Goal: Ask a question: Seek information or help from site administrators or community

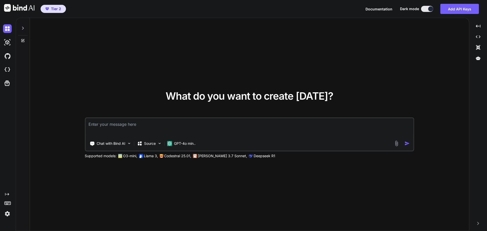
click at [23, 29] on icon at bounding box center [23, 28] width 2 height 3
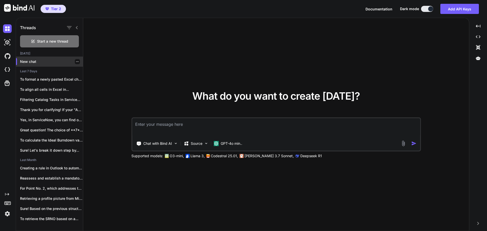
click at [45, 63] on p "New chat" at bounding box center [51, 61] width 63 height 5
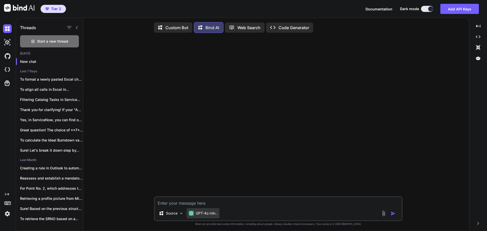
click at [215, 215] on p "GPT-4o min.." at bounding box center [207, 213] width 22 height 5
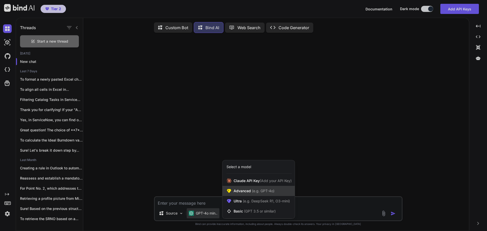
click at [251, 193] on span "(e.g. GPT-4o)" at bounding box center [263, 191] width 24 height 4
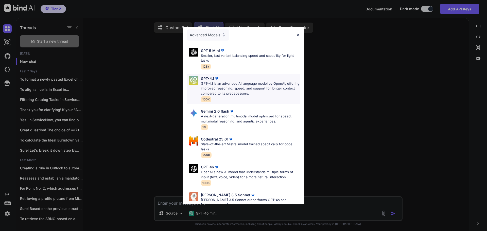
click at [239, 86] on p "GPT-4.1 is an advanced AI language model by OpenAI, offering improved reasoning…" at bounding box center [250, 88] width 99 height 15
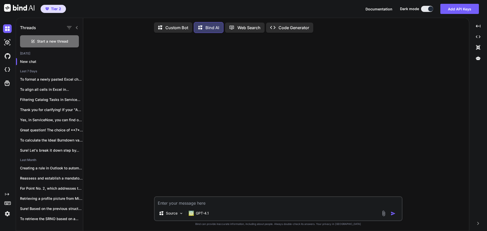
click at [222, 205] on textarea at bounding box center [278, 201] width 247 height 9
type textarea "x"
type textarea "I"
type textarea "x"
type textarea "I"
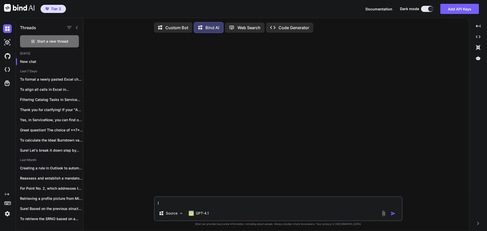
type textarea "x"
type textarea "I h"
type textarea "x"
type textarea "I ha"
type textarea "x"
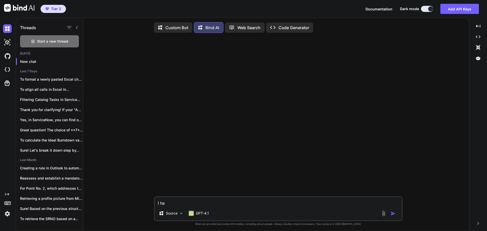
type textarea "I hav"
type textarea "x"
type textarea "I have"
type textarea "x"
type textarea "I have"
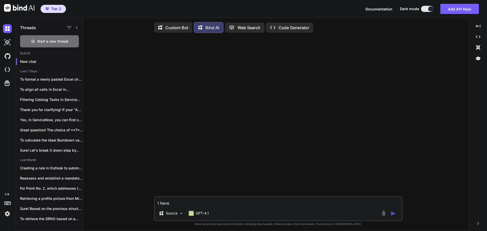
type textarea "x"
type textarea "I have a"
type textarea "x"
type textarea "I have a"
type textarea "x"
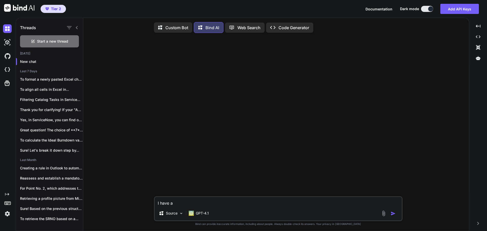
type textarea "I have a d"
type textarea "x"
type textarea "I have a da"
type textarea "x"
type textarea "I have a dat"
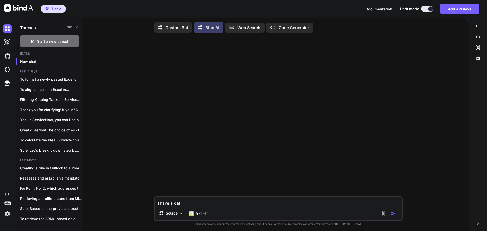
type textarea "x"
type textarea "I have a data"
type textarea "x"
type textarea "I have a data"
type textarea "x"
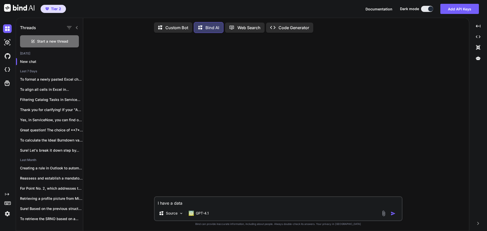
type textarea "I have a data i"
type textarea "x"
type textarea "I have a data in"
type textarea "x"
type textarea "I have a data in"
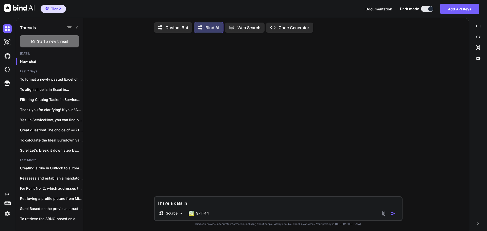
type textarea "x"
type textarea "I have a data in e"
type textarea "x"
type textarea "I have a data in ex"
type textarea "x"
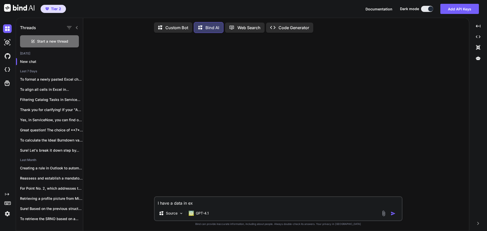
type textarea "I have a data in exc"
type textarea "x"
type textarea "I have a data in exce"
type textarea "x"
type textarea "I have a data in excel"
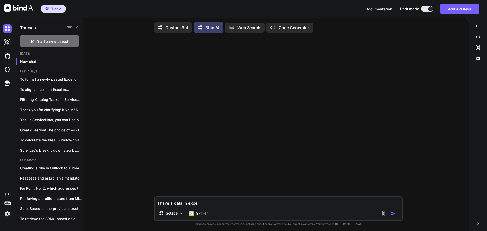
type textarea "x"
type textarea "I have a data in excel"
type textarea "x"
type textarea "I have a data in excel c"
type textarea "x"
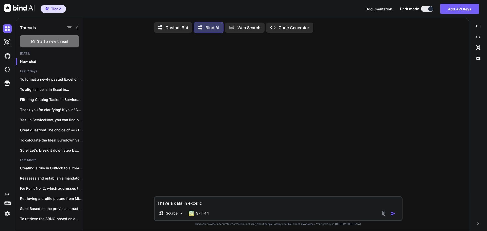
type textarea "I have a data in excel ce"
type textarea "x"
type textarea "I have a data in excel cee"
type textarea "x"
type textarea "I have a data in excel ce"
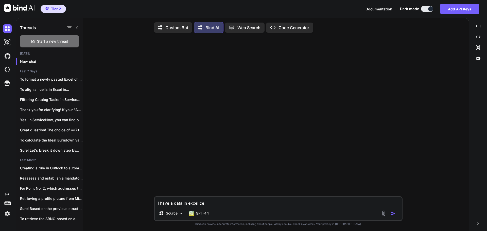
type textarea "x"
type textarea "I have a data in excel cel"
type textarea "x"
type textarea "I have a data in excel cell"
type textarea "x"
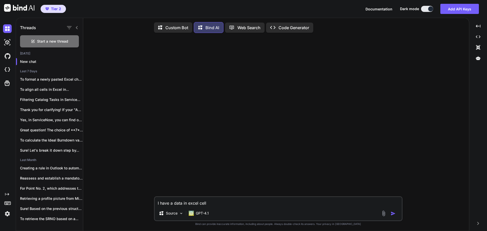
type textarea "I have a data in excel cell"
type textarea "x"
type textarea "I have a data in excel cell t"
type textarea "x"
type textarea "I have a data in excel cell th"
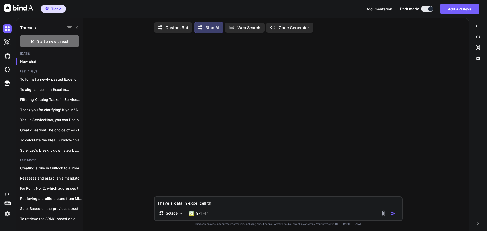
type textarea "x"
type textarea "I have a data in excel cell tha"
type textarea "x"
type textarea "I have a data in excel cell that"
type textarea "x"
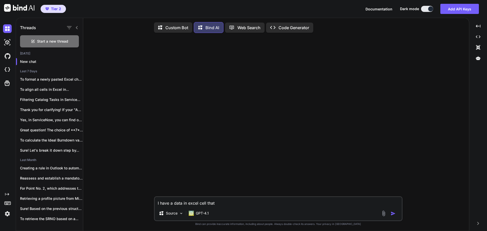
type textarea "I have a data in excel cell that"
type textarea "x"
type textarea "I have a data in excel cell that h"
type textarea "x"
type textarea "I have a data in excel cell that ha"
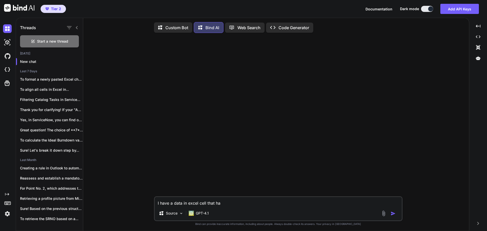
type textarea "x"
type textarea "I have a data in excel cell that has"
type textarea "x"
type textarea "I have a data in excel cell that has"
type textarea "x"
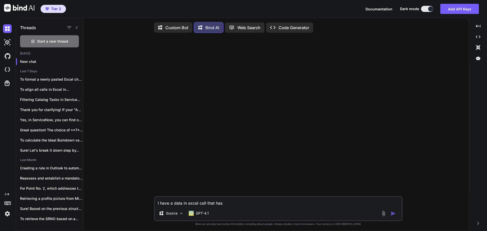
type textarea "I have a data in excel cell that has t"
type textarea "x"
type textarea "I have a data in excel cell that has th"
type textarea "x"
type textarea "I have a data in excel cell that has the"
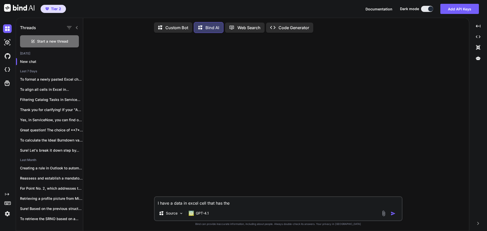
type textarea "x"
type textarea "I have a data in excel cell that has the"
type textarea "x"
type textarea "I have a data in excel cell that has the d"
type textarea "x"
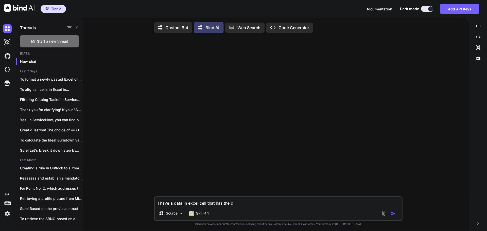
type textarea "I have a data in excel cell that has the da"
type textarea "x"
type textarea "I have a data in excel cell that has the dat"
type textarea "x"
type textarea "I have a data in excel cell that has the date"
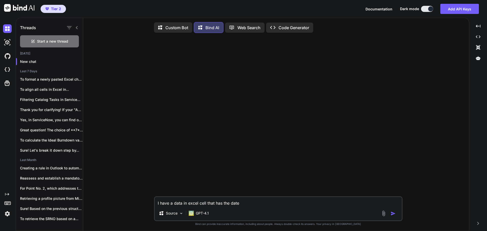
type textarea "x"
type textarea "I have a data in excel cell that has the date"
type textarea "x"
type textarea "I have a data in excel cell that has the date p"
type textarea "x"
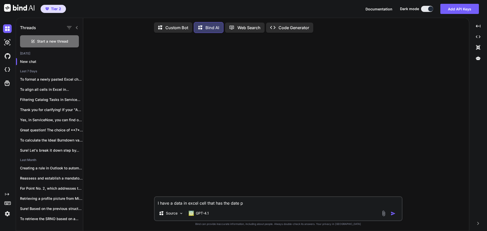
type textarea "I have a data in excel cell that has the date po"
type textarea "x"
type textarea "I have a data in excel cell that has the date por"
type textarea "x"
type textarea "I have a data in excel cell that has the date port"
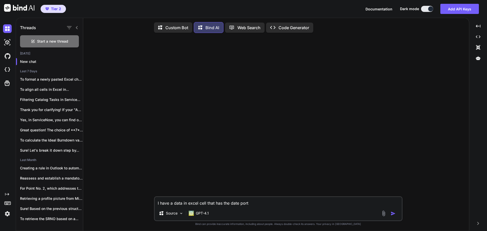
type textarea "x"
type textarea "I have a data in excel cell that has the date porto"
type textarea "x"
type textarea "I have a data in excel cell that has the date port"
type textarea "x"
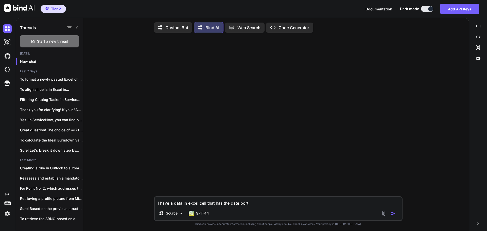
type textarea "I have a data in excel cell that has the date porti"
type textarea "x"
type textarea "I have a data in excel cell that has the date portio"
type textarea "x"
type textarea "I have a data in excel cell that has the date portion"
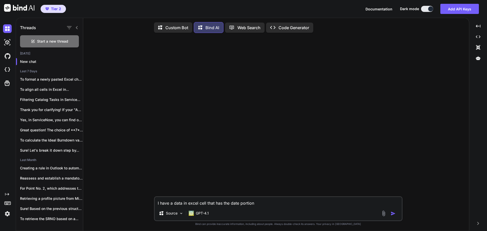
type textarea "x"
type textarea "I have a data in excel cell that has the date portion"
type textarea "x"
type textarea "I have a data in excel cell that has the date portion w"
type textarea "x"
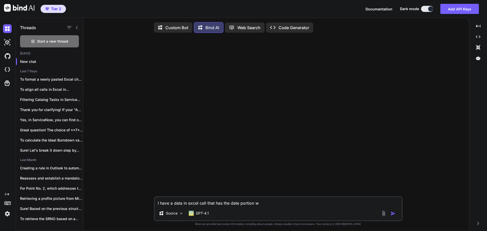
type textarea "I have a data in excel cell that has the date portion wh"
type textarea "x"
type textarea "I have a data in excel cell that has the date portion whi"
type textarea "x"
type textarea "I have a data in excel cell that has the date portion whic"
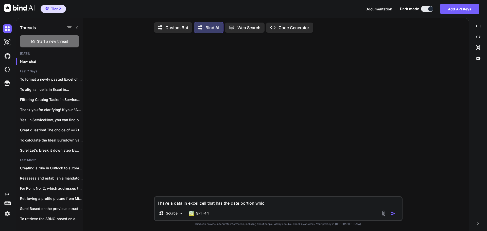
type textarea "x"
type textarea "I have a data in excel cell that has the date portion which"
type textarea "x"
type textarea "I have a data in excel cell that has the date portion which"
type textarea "x"
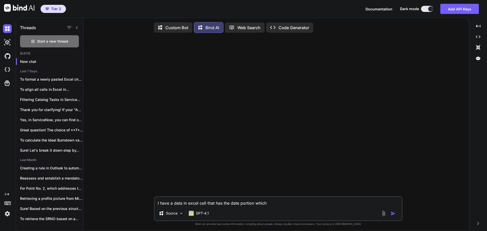
type textarea "I have a data in excel cell that has the date portion which I"
type textarea "x"
type textarea "I have a data in excel cell that has the date portion which I"
type textarea "x"
type textarea "I have a data in excel cell that has the date portion which I w"
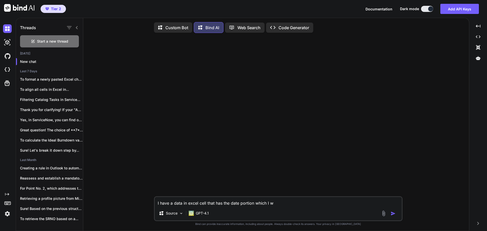
type textarea "x"
type textarea "I have a data in excel cell that has the date portion which I wa"
type textarea "x"
type textarea "I have a data in excel cell that has the date portion which I wan"
type textarea "x"
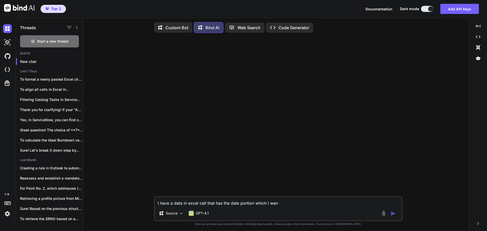
type textarea "I have a data in excel cell that has the date portion which I want"
type textarea "x"
type textarea "I have a data in excel cell that has the date portion which I want"
type textarea "x"
type textarea "I have a data in excel cell that has the date portion which I want t"
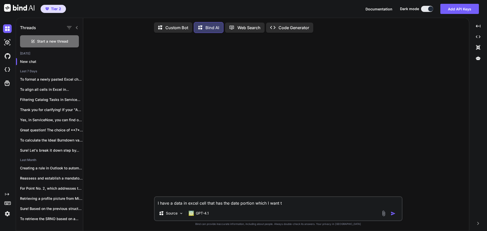
type textarea "x"
type textarea "I have a data in excel cell that has the date portion which I want to"
type textarea "x"
type textarea "I have a data in excel cell that has the date portion which I want to"
type textarea "x"
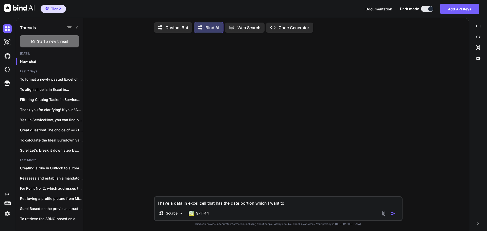
type textarea "I have a data in excel cell that has the date portion which I want to e"
type textarea "x"
type textarea "I have a data in excel cell that has the date portion which I want to ex"
type textarea "x"
type textarea "I have a data in excel cell that has the date portion which I want to ext"
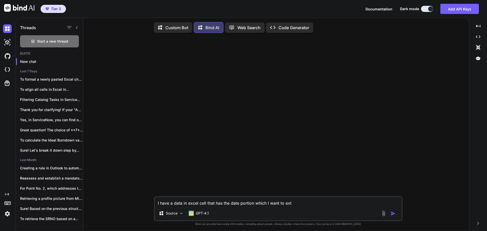
type textarea "x"
type textarea "I have a data in excel cell that has the date portion which I want to extr"
type textarea "x"
type textarea "I have a data in excel cell that has the date portion which I want to extra"
type textarea "x"
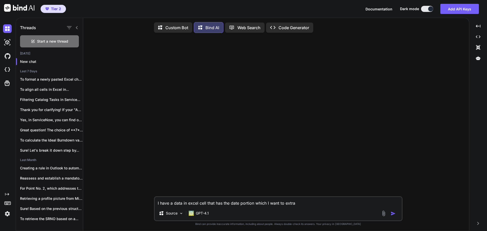
type textarea "I have a data in excel cell that has the date portion which I want to extrac"
type textarea "x"
type textarea "I have a data in excel cell that has the date portion which I want to extract"
type textarea "x"
type textarea "I have a data in excel cell that has the date portion which I want to extract"
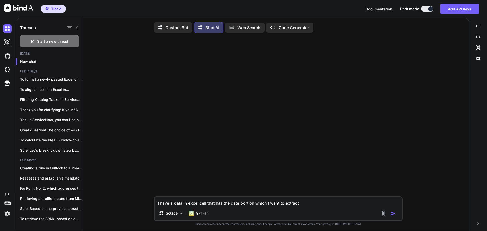
type textarea "x"
type textarea "I have a data in excel cell that has the date portion which I want to extract i"
type textarea "x"
type textarea "I have a data in excel cell that has the date portion which I want to extract in"
type textarea "x"
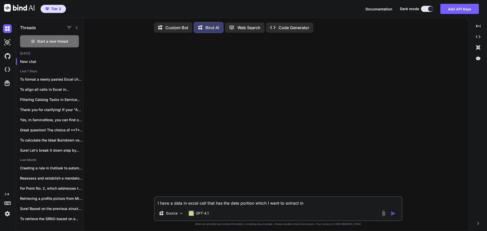
type textarea "I have a data in excel cell that has the date portion which I want to extract i…"
type textarea "x"
type textarea "I have a data in excel cell that has the date portion which I want to extract i…"
type textarea "x"
type textarea "I have a data in excel cell that has the date portion which I want to extract i…"
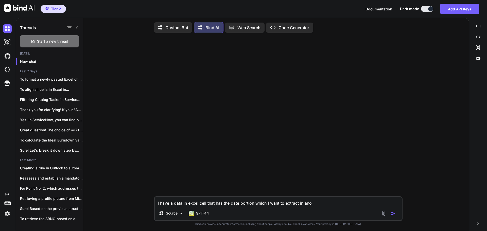
type textarea "x"
type textarea "I have a data in excel cell that has the date portion which I want to extract i…"
type textarea "x"
type textarea "I have a data in excel cell that has the date portion which I want to extract i…"
type textarea "x"
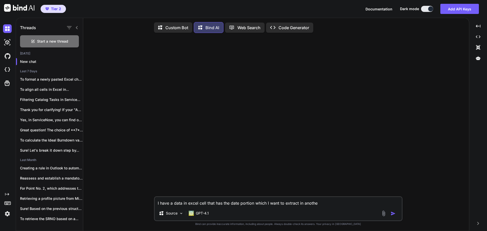
type textarea "I have a data in excel cell that has the date portion which I want to extract i…"
type textarea "x"
type textarea "I have a data in excel cell that has the date portion which I want to extract i…"
type textarea "x"
type textarea "I have a data in excel cell that has the date portion which I want to extract i…"
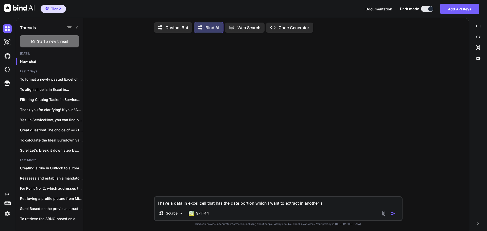
type textarea "x"
type textarea "I have a data in excel cell that has the date portion which I want to extract i…"
type textarea "x"
type textarea "I have a data in excel cell that has the date portion which I want to extract i…"
type textarea "x"
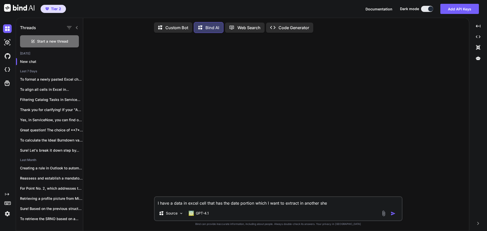
type textarea "I have a data in excel cell that has the date portion which I want to extract i…"
type textarea "x"
type textarea "I have a data in excel cell that has the date portion which I want to extract i…"
type textarea "x"
type textarea "I have a data in excel cell that has the date portion which I want to extract i…"
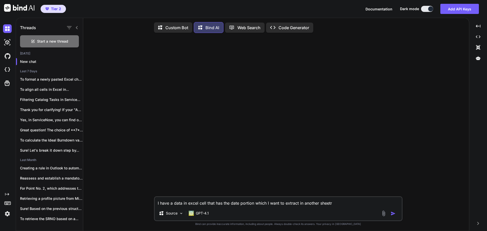
type textarea "x"
type textarea "I have a data in excel cell that has the date portion which I want to extract i…"
type textarea "x"
type textarea "I have a data in excel cell that has the date portion which I want to extract i…"
type textarea "x"
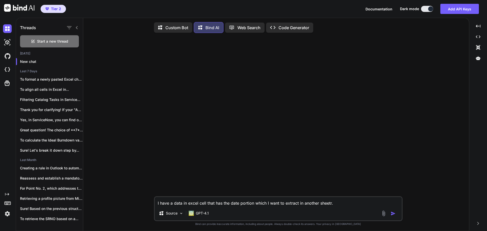
type textarea "I have a data in excel cell that has the date portion which I want to extract i…"
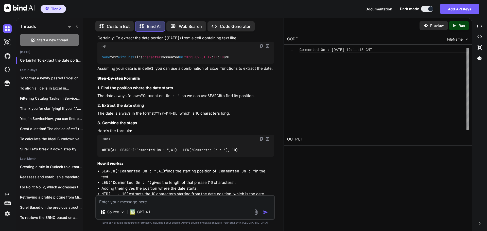
scroll to position [85, 0]
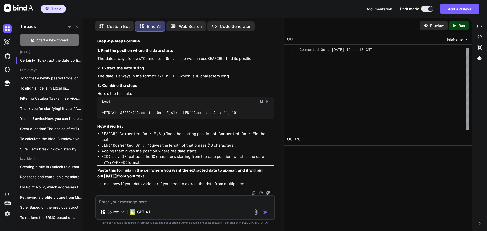
click at [173, 203] on textarea at bounding box center [185, 200] width 178 height 9
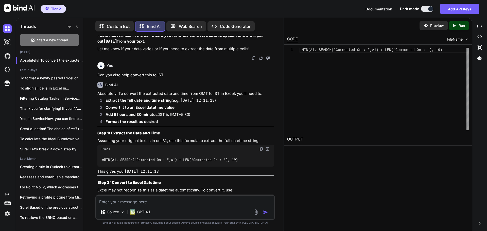
scroll to position [240, 0]
